Goal: Task Accomplishment & Management: Complete application form

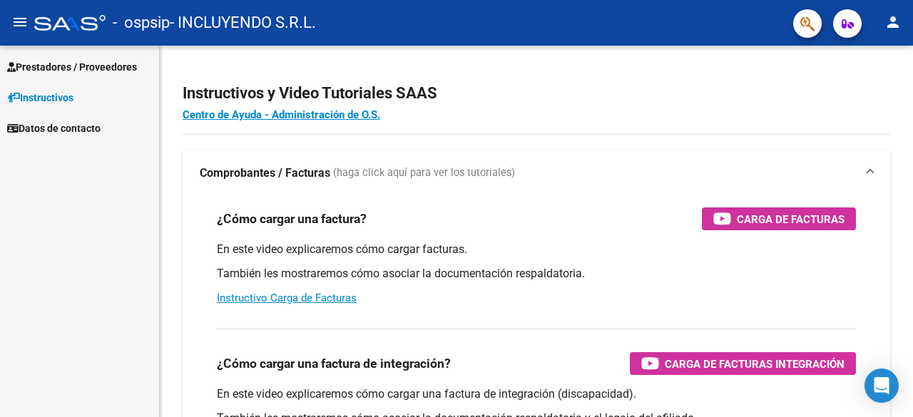
click at [100, 66] on span "Prestadores / Proveedores" at bounding box center [72, 67] width 130 height 16
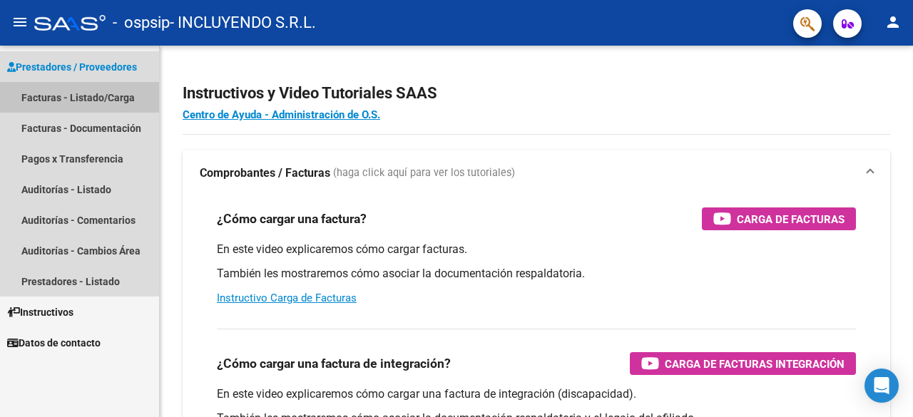
click at [97, 98] on link "Facturas - Listado/Carga" at bounding box center [79, 97] width 159 height 31
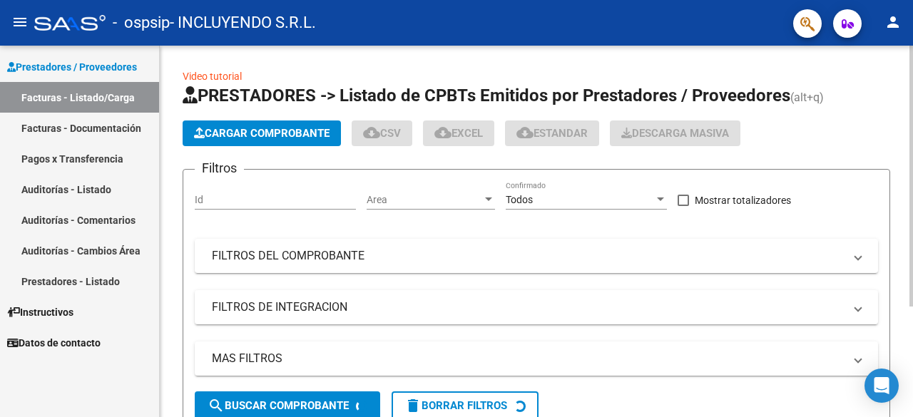
click at [255, 127] on span "Cargar Comprobante" at bounding box center [262, 133] width 136 height 13
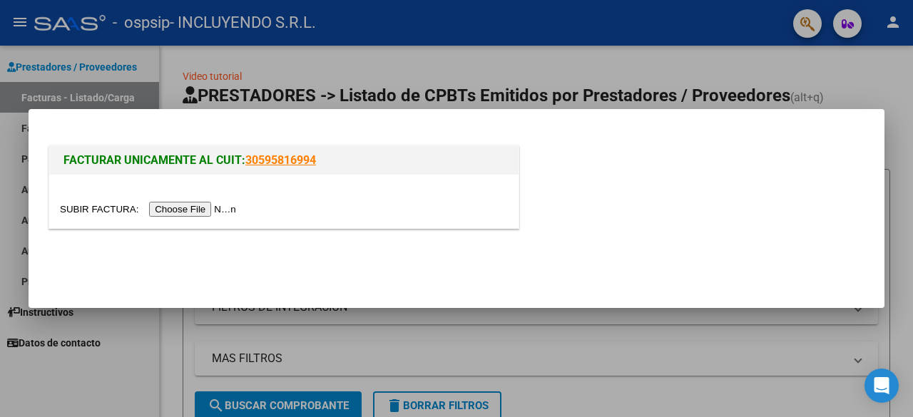
click at [216, 211] on input "file" at bounding box center [150, 209] width 181 height 15
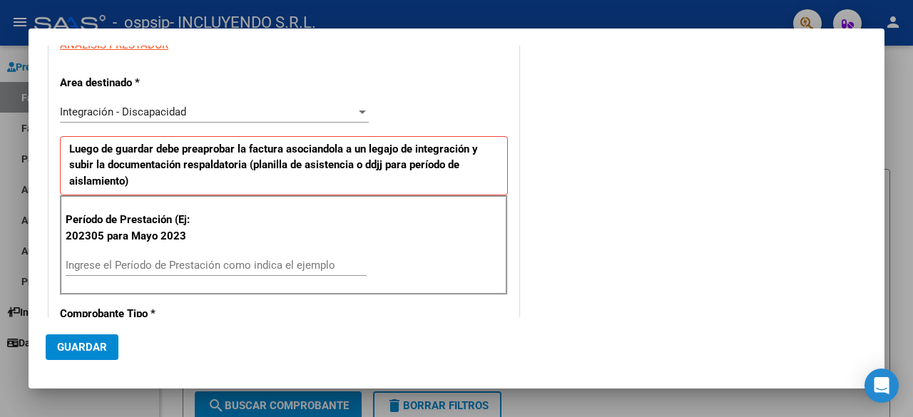
scroll to position [285, 0]
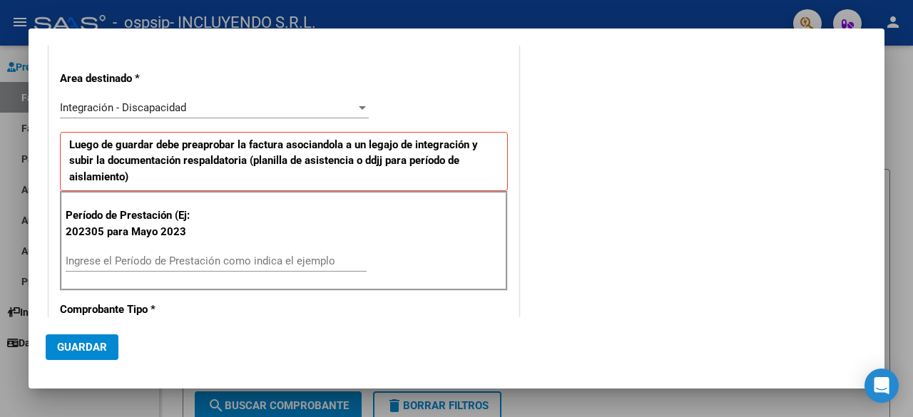
click at [91, 255] on input "Ingrese el Período de Prestación como indica el ejemplo" at bounding box center [216, 261] width 301 height 13
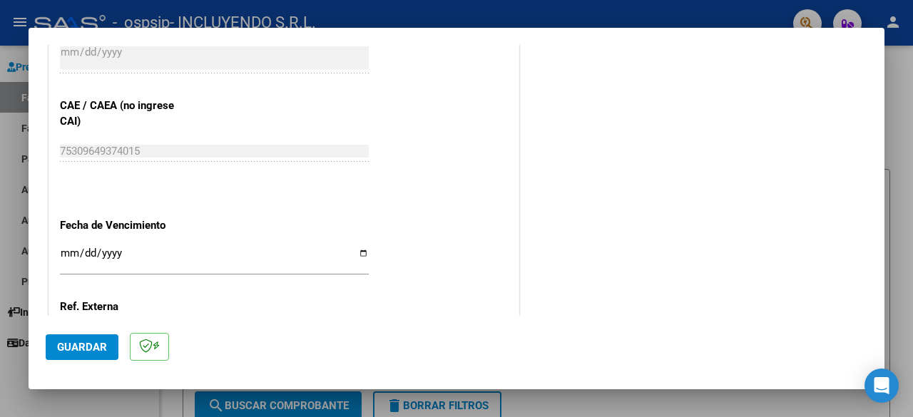
scroll to position [928, 0]
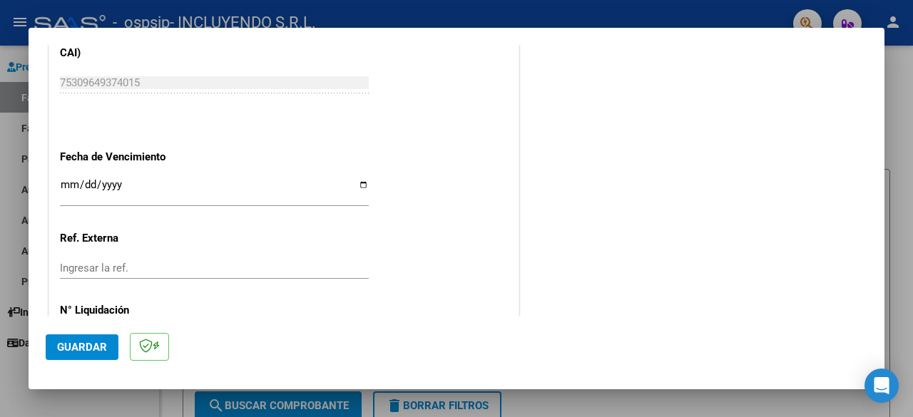
type input "202507"
click at [361, 181] on input "Ingresar la fecha" at bounding box center [214, 190] width 309 height 23
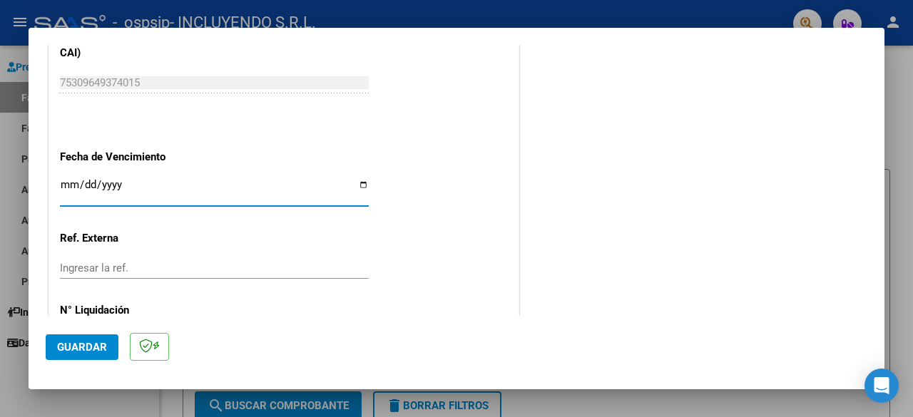
type input "[DATE]"
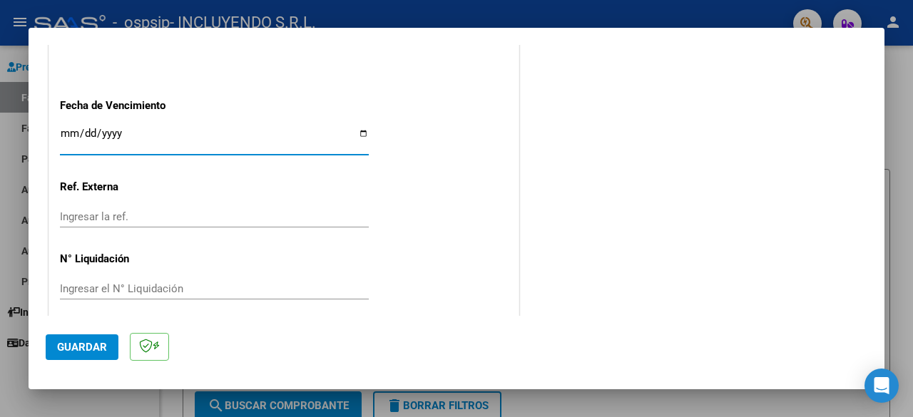
scroll to position [986, 0]
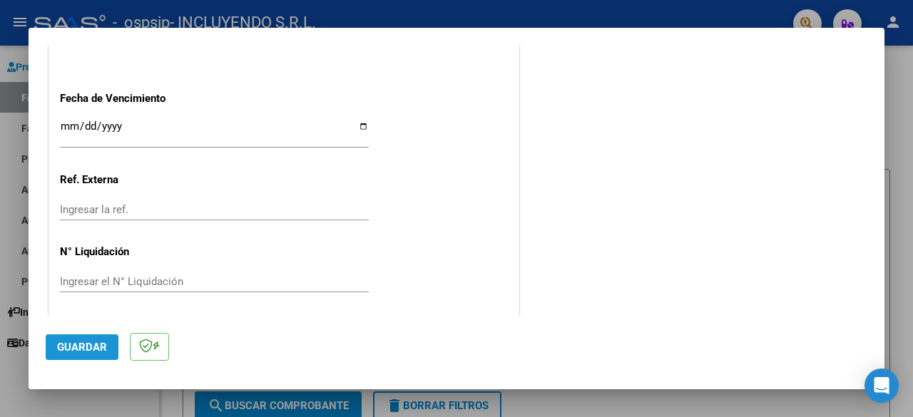
click at [96, 346] on span "Guardar" at bounding box center [82, 347] width 50 height 13
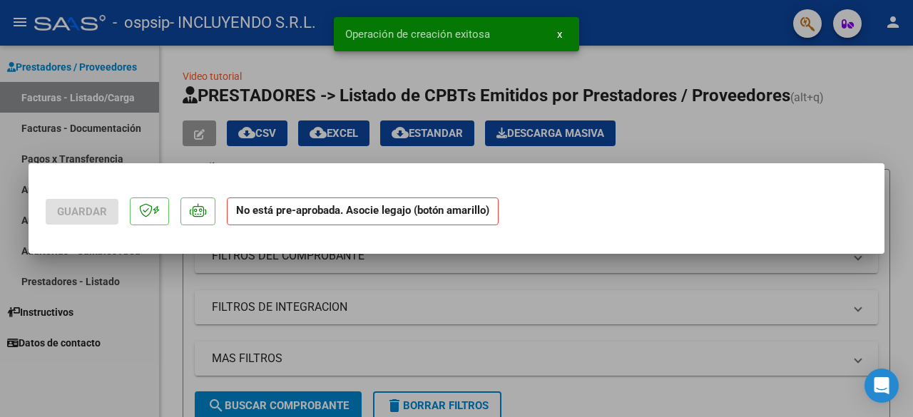
scroll to position [0, 0]
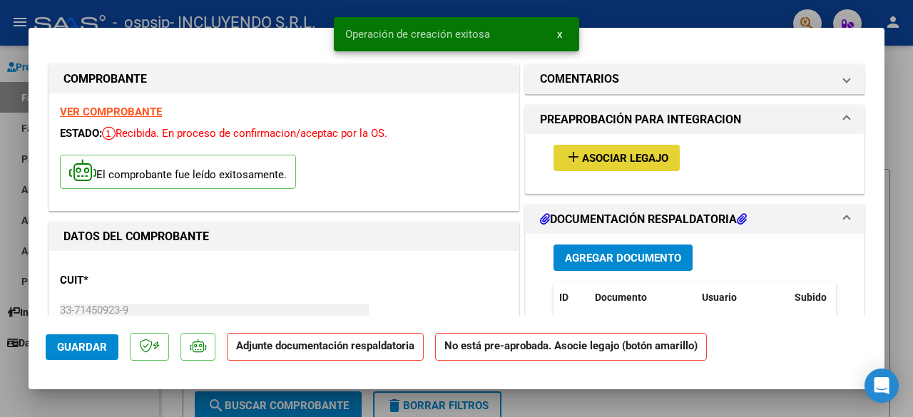
click at [618, 158] on span "Asociar Legajo" at bounding box center [625, 158] width 86 height 13
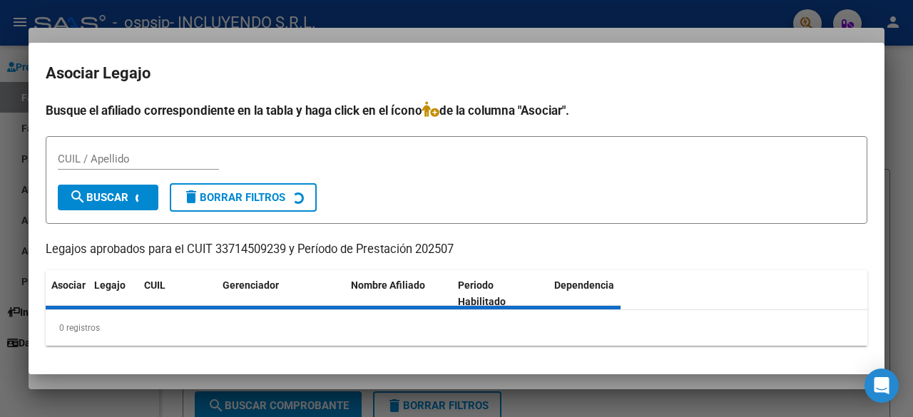
drag, startPoint x: 609, startPoint y: 395, endPoint x: 420, endPoint y: 346, distance: 195.2
click at [607, 395] on div at bounding box center [456, 208] width 913 height 417
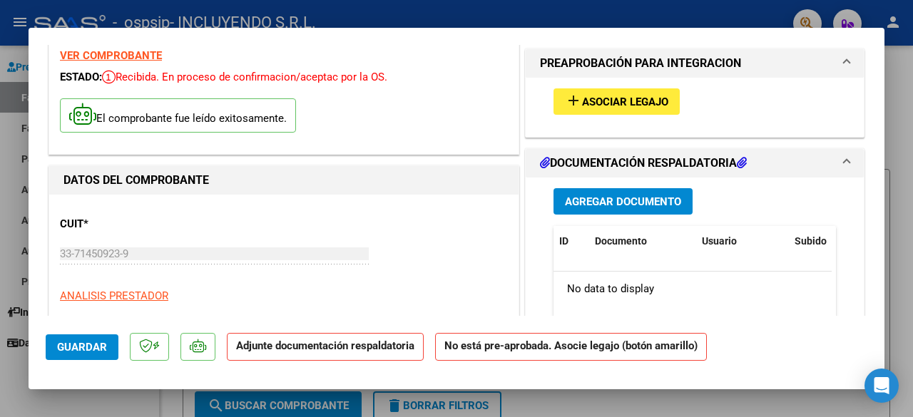
scroll to position [54, 0]
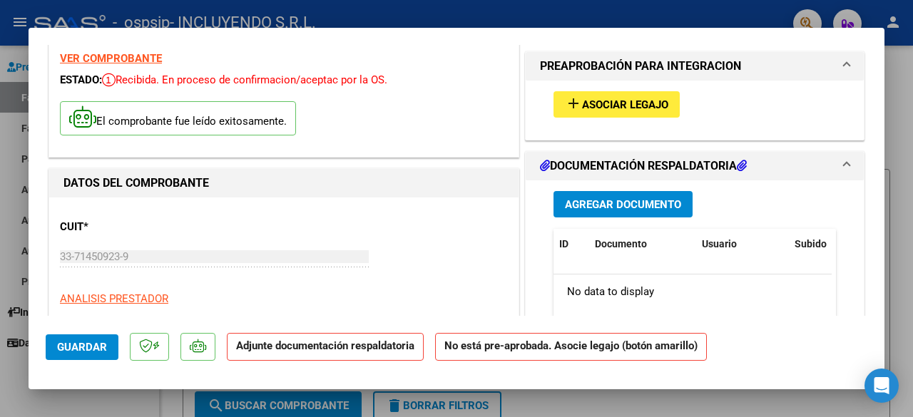
click at [602, 106] on span "Asociar Legajo" at bounding box center [625, 104] width 86 height 13
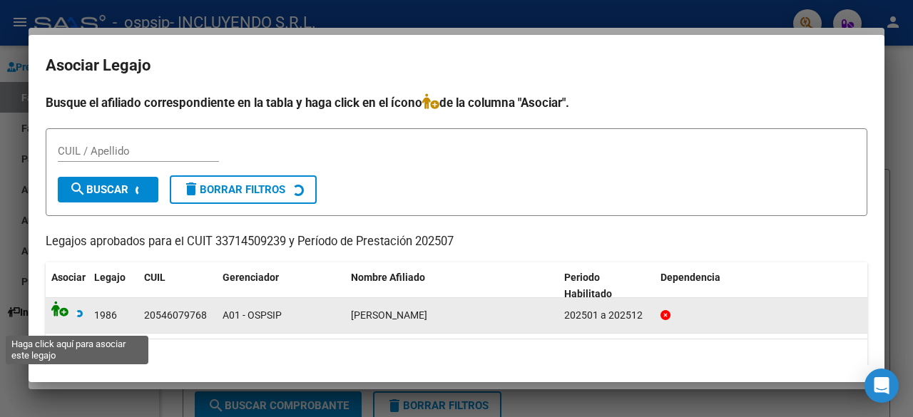
click at [60, 312] on icon at bounding box center [66, 309] width 31 height 16
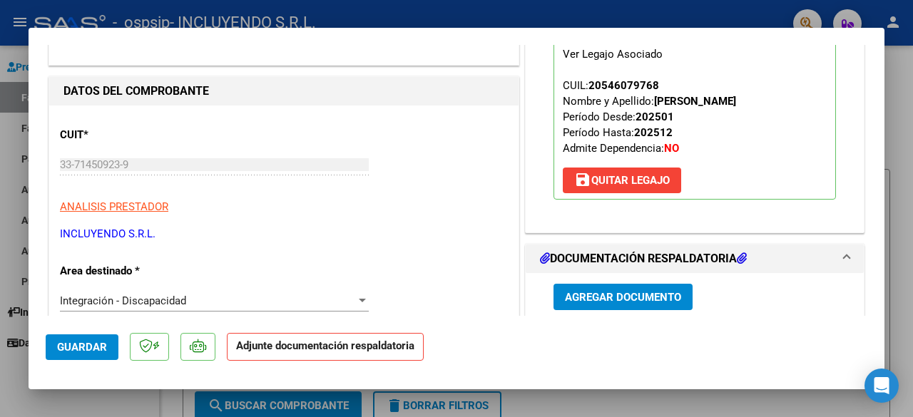
scroll to position [268, 0]
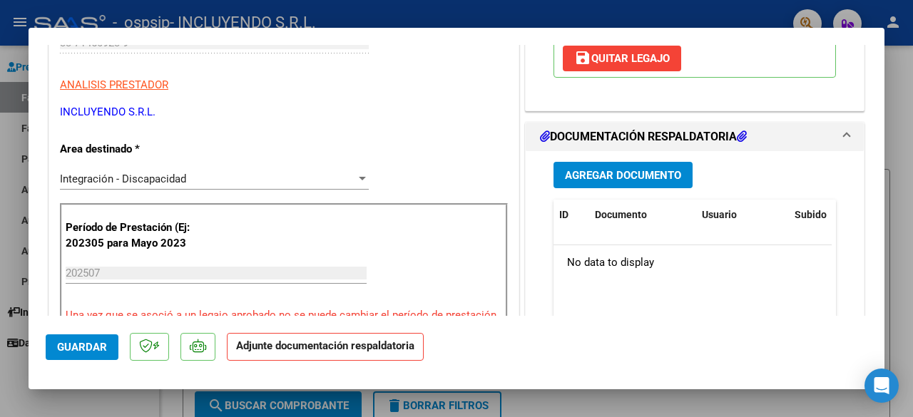
click at [614, 174] on span "Agregar Documento" at bounding box center [623, 175] width 116 height 13
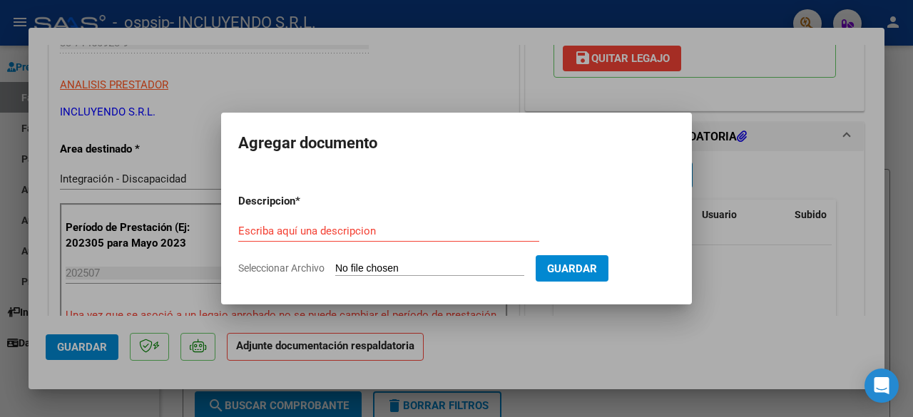
click at [450, 268] on input "Seleccionar Archivo" at bounding box center [429, 270] width 189 height 14
type input "C:\fakepath\Comprobante de CAE FC 00003-00008223 OBREGON [PERSON_NAME] - [DATE]…"
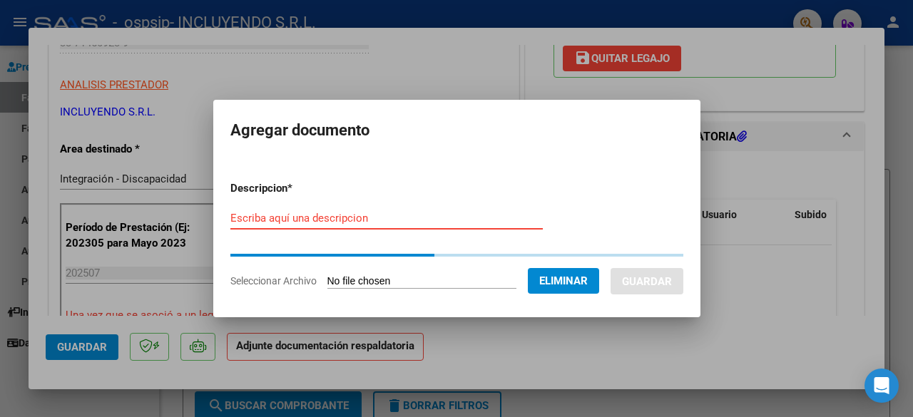
paste input "Comprobante de CAE FC 00003-00008223 OBREGON [PERSON_NAME] - [DATE]"
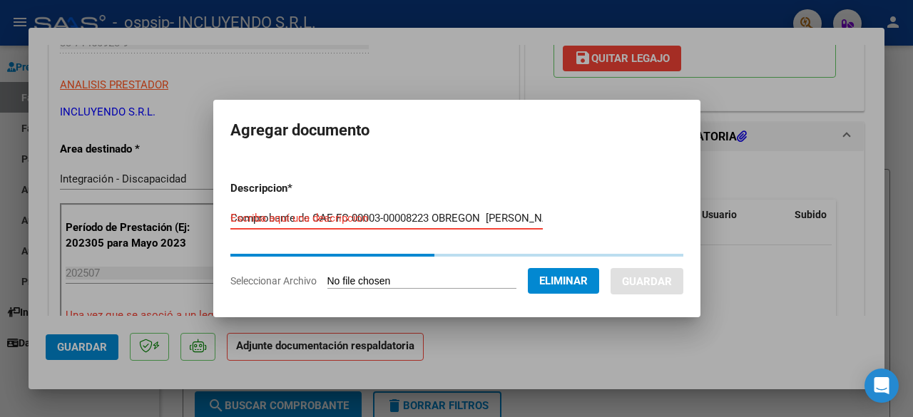
scroll to position [0, 156]
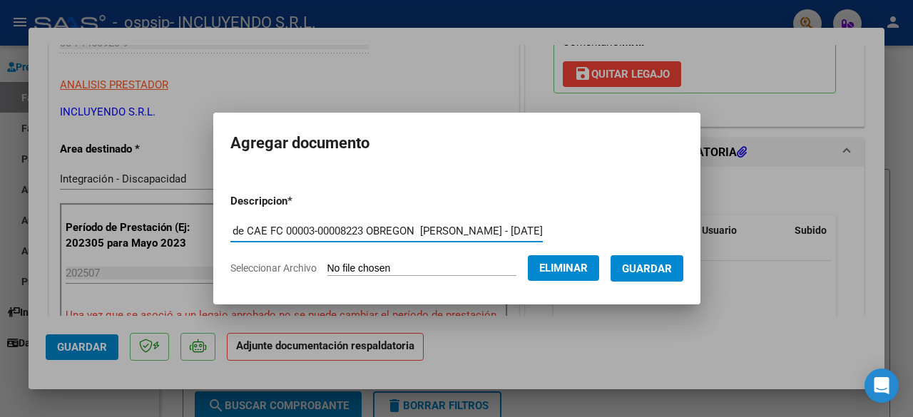
type input "Comprobante de CAE FC 00003-00008223 OBREGON [PERSON_NAME] - [DATE]"
click at [672, 263] on span "Guardar" at bounding box center [647, 269] width 50 height 13
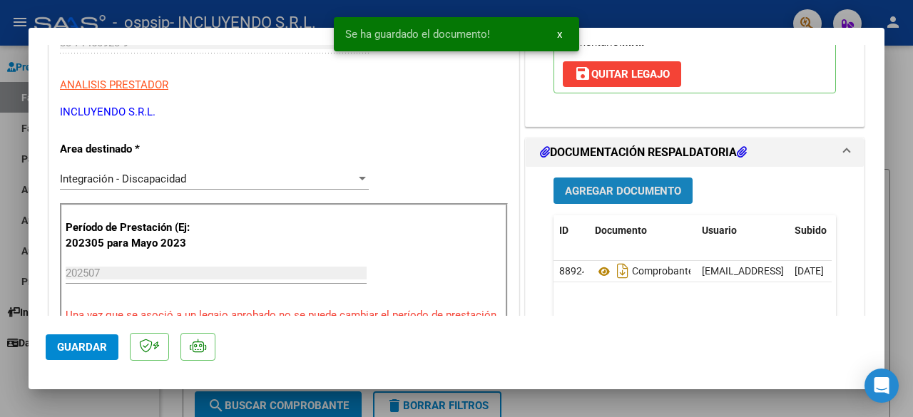
click at [623, 193] on span "Agregar Documento" at bounding box center [623, 191] width 116 height 13
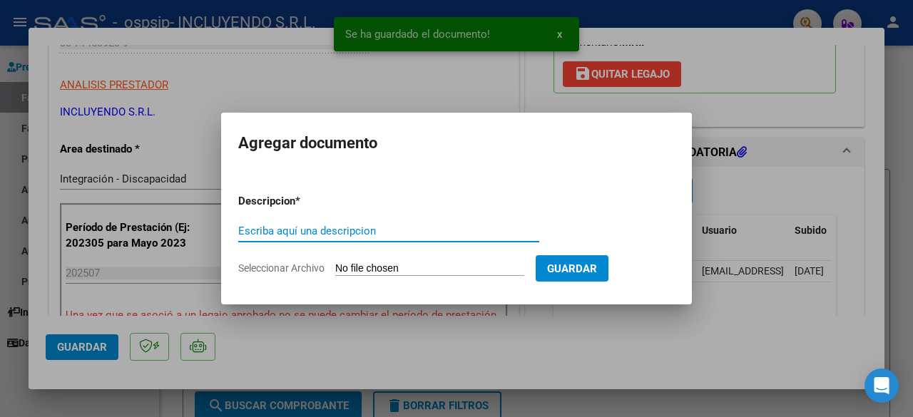
click at [414, 267] on input "Seleccionar Archivo" at bounding box center [429, 270] width 189 height 14
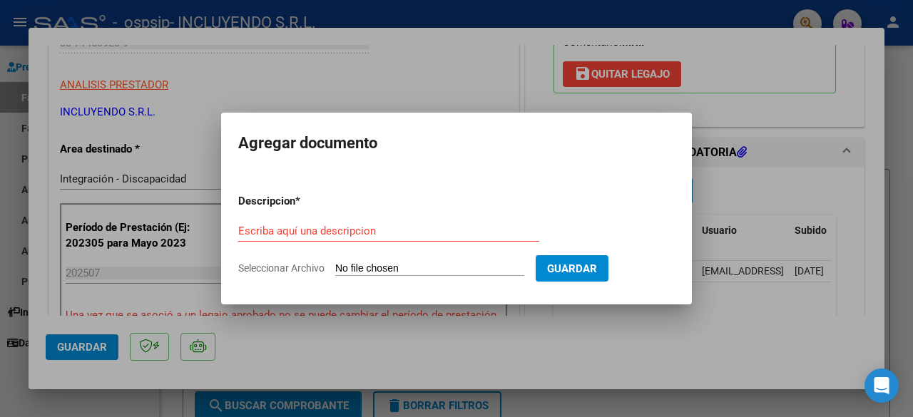
type input "C:\fakepath\Constancia de CUIT- Incluyendo SRL.pdf"
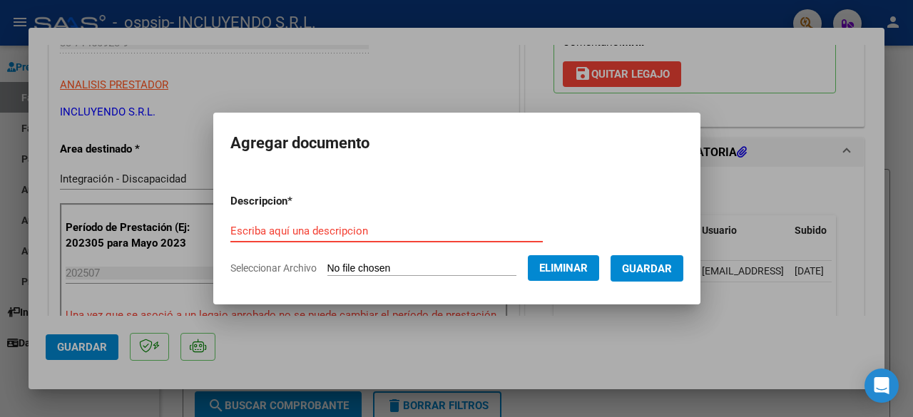
paste input "Constancia de CUIT- Incluyendo SRL"
type input "Constancia de CUIT- Incluyendo SRL"
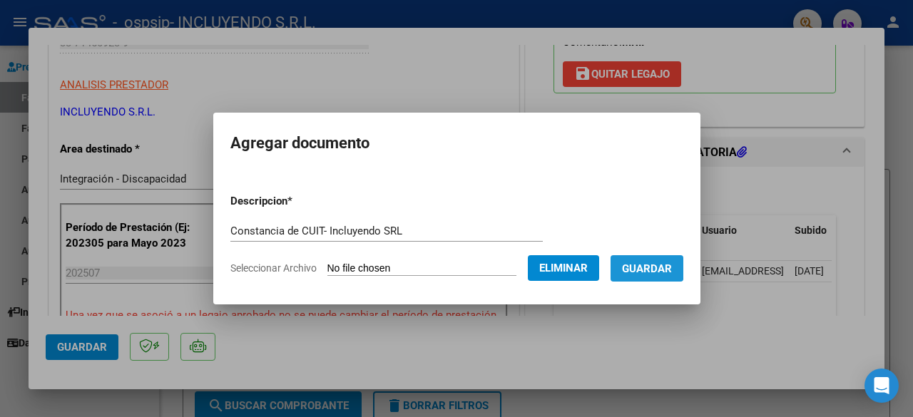
click at [657, 268] on span "Guardar" at bounding box center [647, 269] width 50 height 13
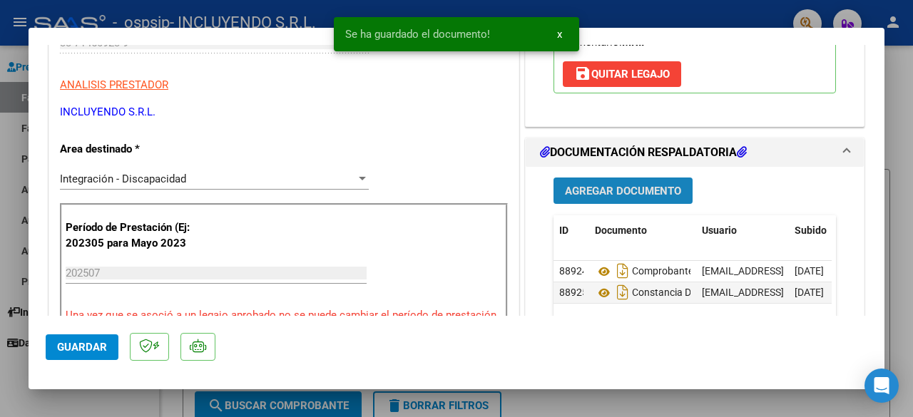
click at [614, 186] on span "Agregar Documento" at bounding box center [623, 191] width 116 height 13
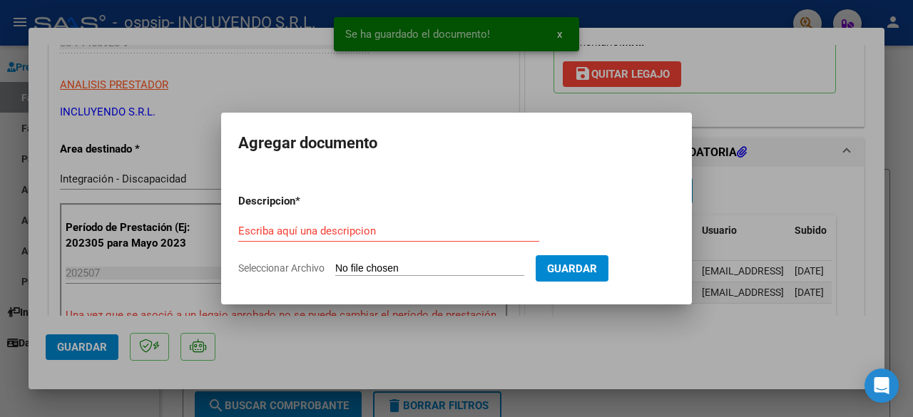
click at [367, 269] on input "Seleccionar Archivo" at bounding box center [429, 270] width 189 height 14
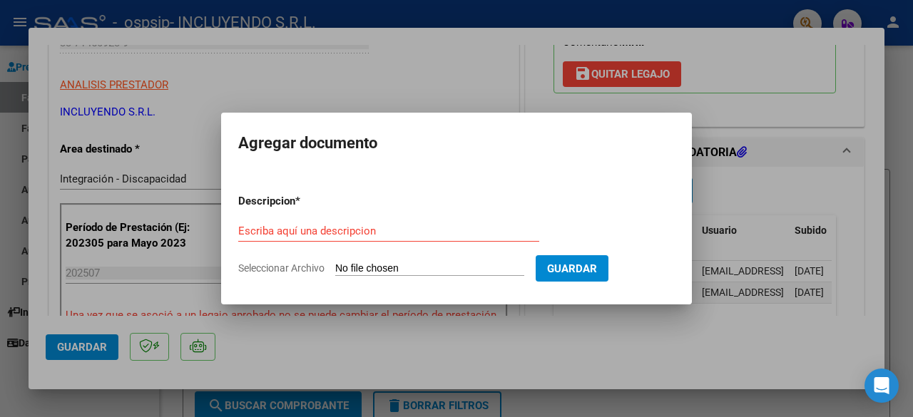
type input "C:\fakepath\Planilla de asistencia OBREGON Modulo Integral Intensivo [DATE].pdf"
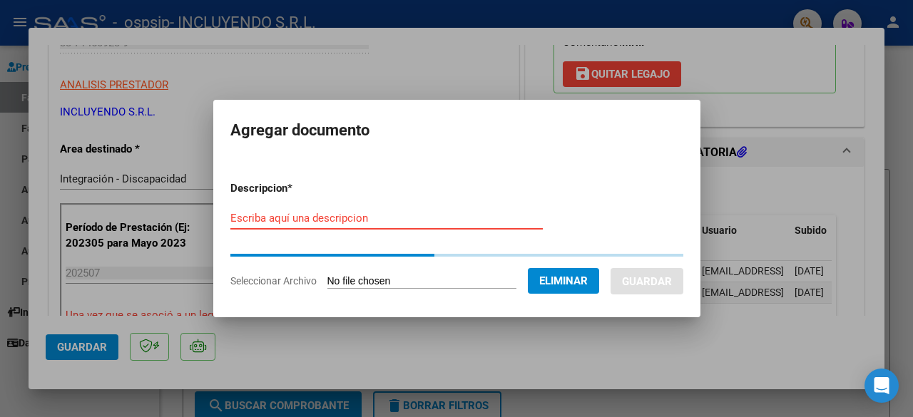
paste input "Planilla de asistencia OBREGON Modulo Integral Intensivo [DATE]"
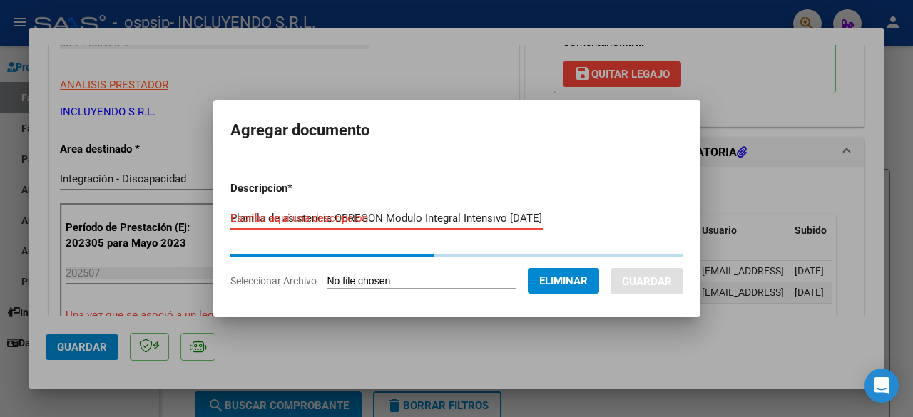
scroll to position [0, 4]
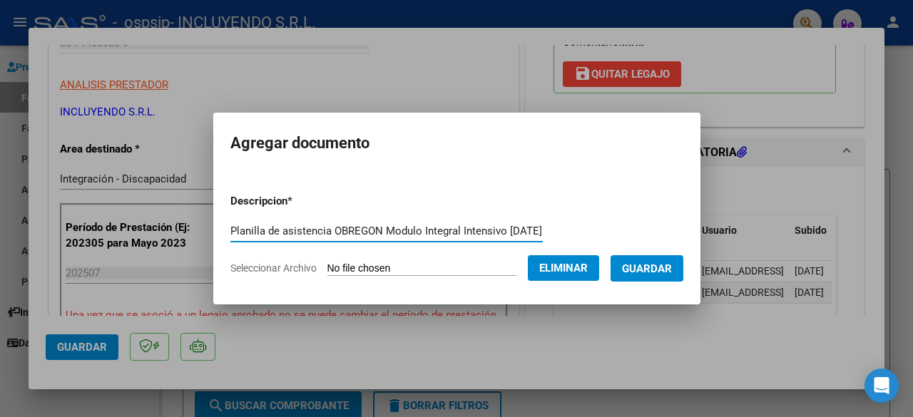
type input "Planilla de asistencia OBREGON Modulo Integral Intensivo [DATE]"
click at [661, 259] on button "Guardar" at bounding box center [647, 268] width 73 height 26
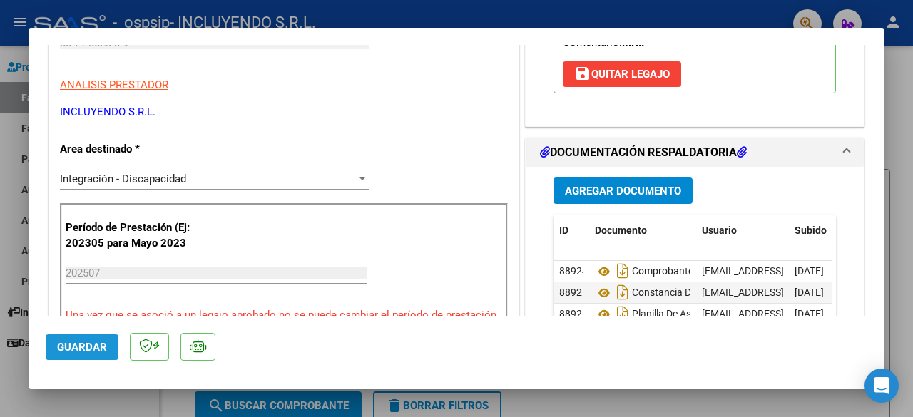
click at [96, 348] on span "Guardar" at bounding box center [82, 347] width 50 height 13
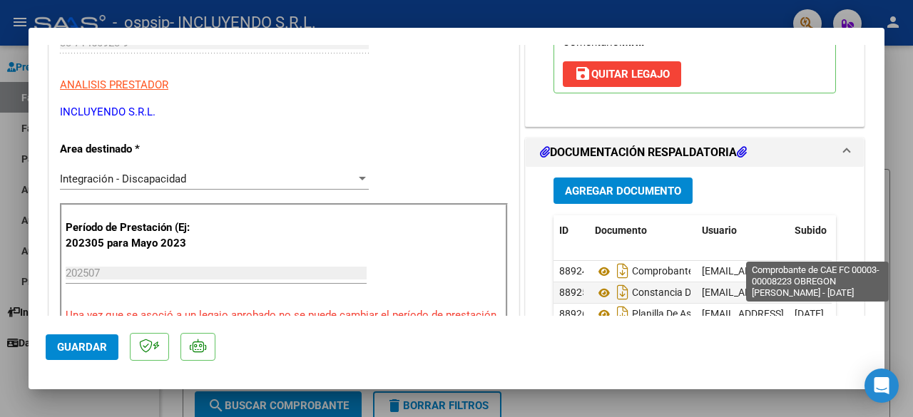
scroll to position [624, 0]
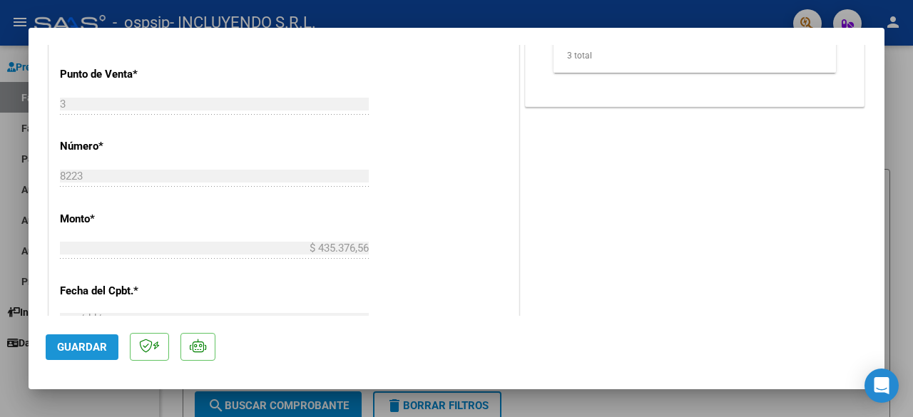
click at [104, 345] on span "Guardar" at bounding box center [82, 347] width 50 height 13
click at [98, 395] on div at bounding box center [456, 208] width 913 height 417
type input "$ 0,00"
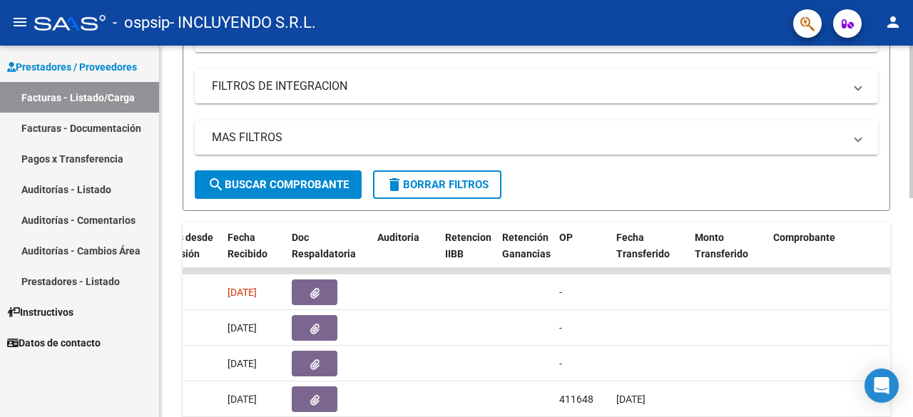
scroll to position [285, 0]
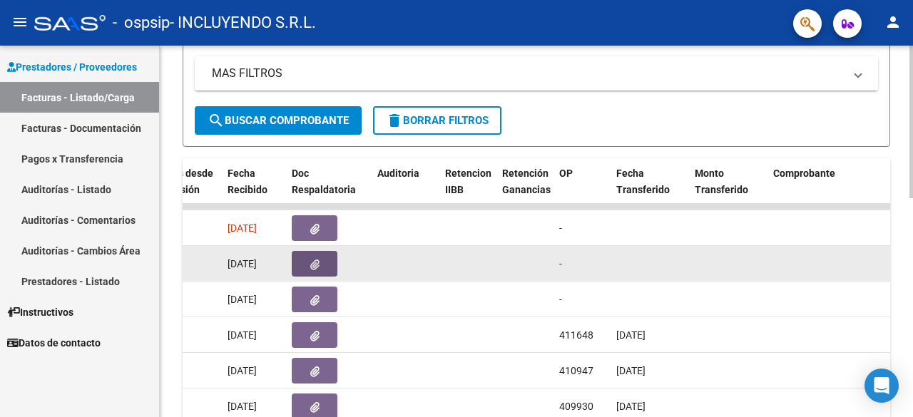
click at [313, 269] on icon "button" at bounding box center [314, 265] width 9 height 11
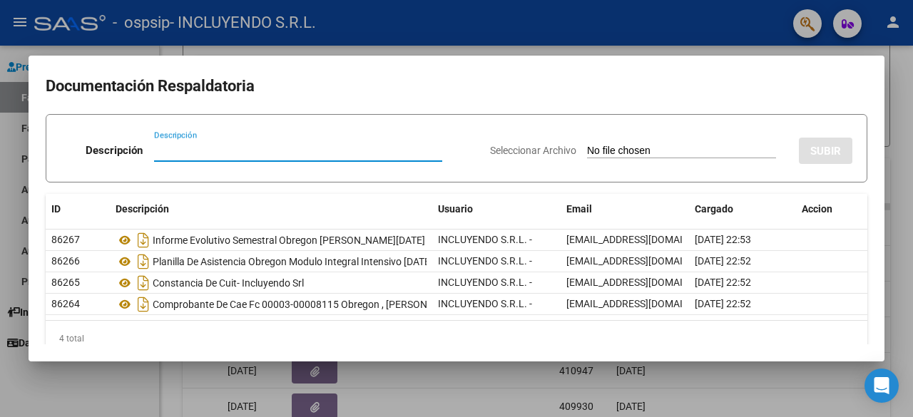
click at [414, 383] on div at bounding box center [456, 208] width 913 height 417
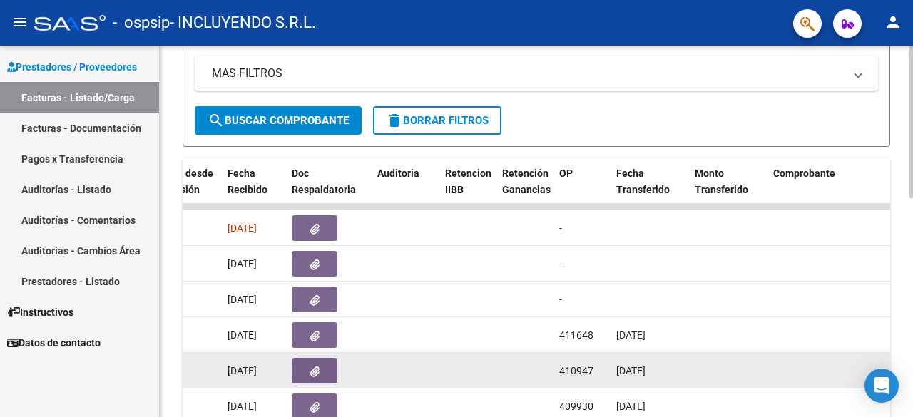
scroll to position [357, 0]
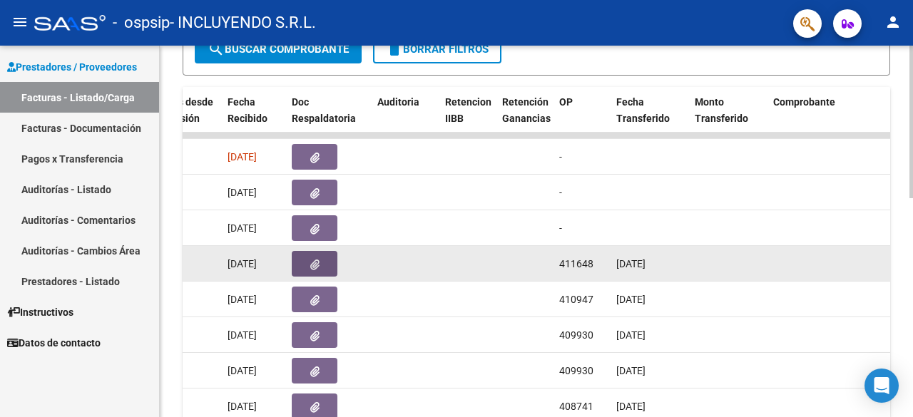
click at [318, 263] on icon "button" at bounding box center [314, 265] width 9 height 11
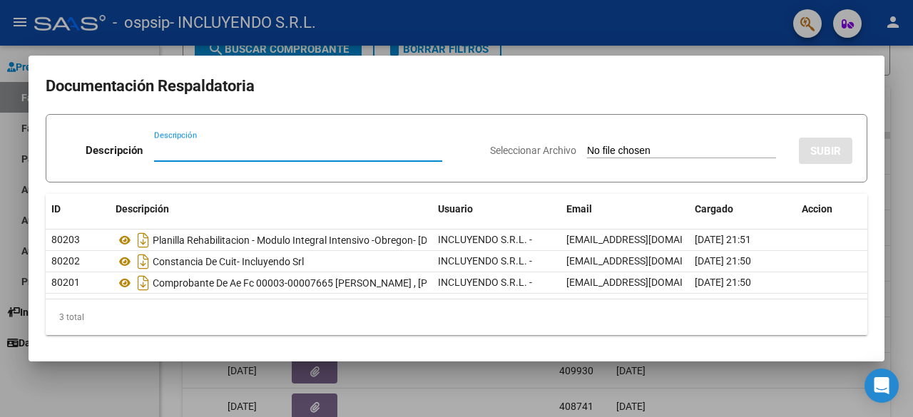
click at [411, 389] on div at bounding box center [456, 208] width 913 height 417
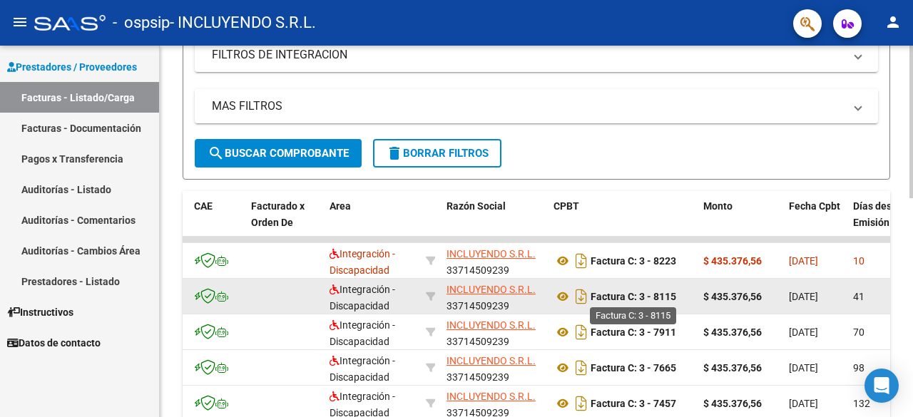
scroll to position [245, 0]
